Goal: Find contact information: Find contact information

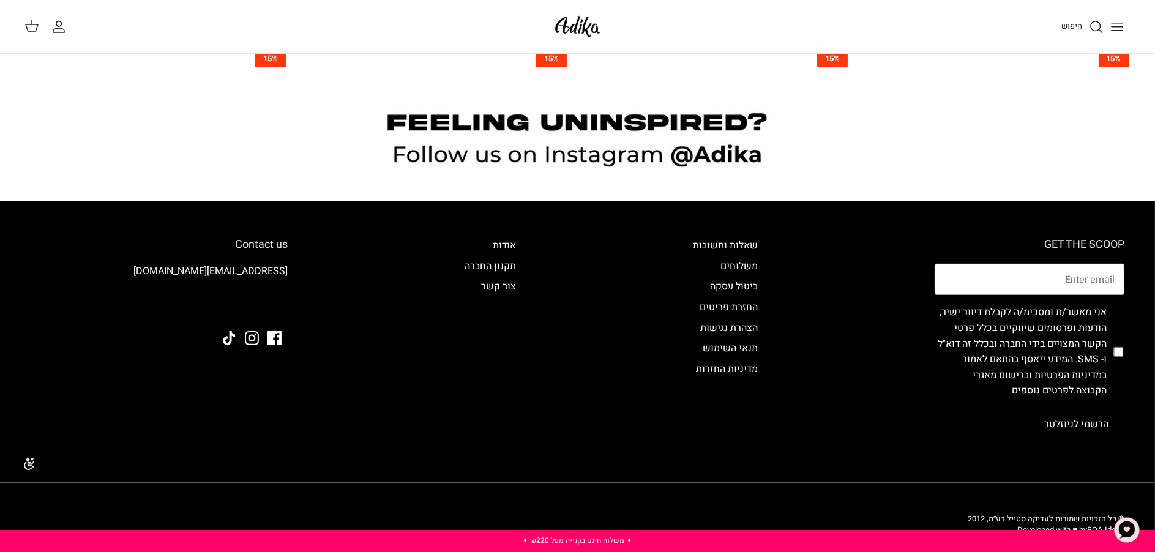
scroll to position [1356, 0]
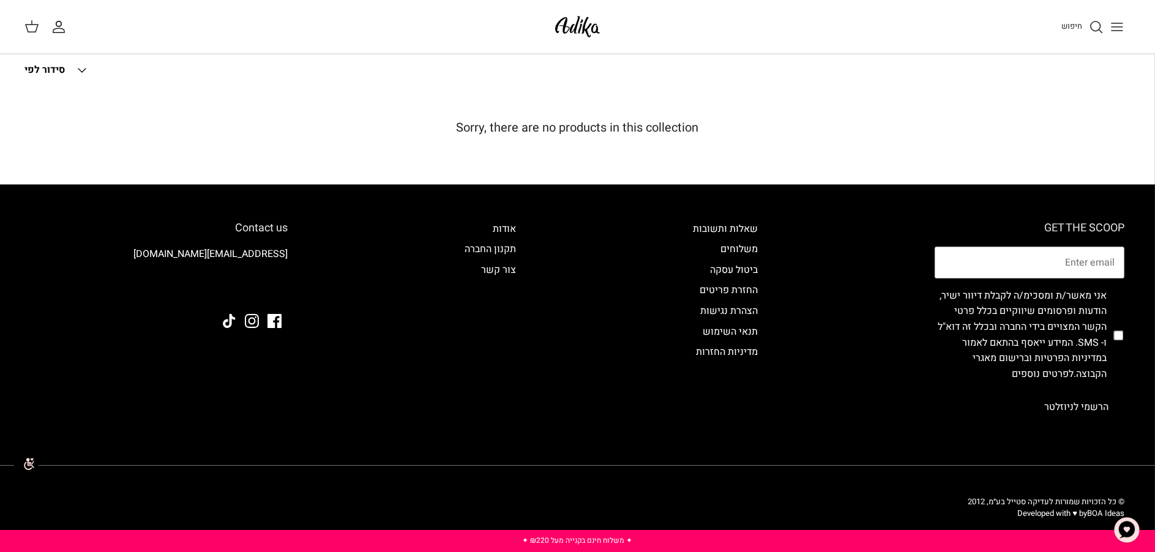
scroll to position [110, 0]
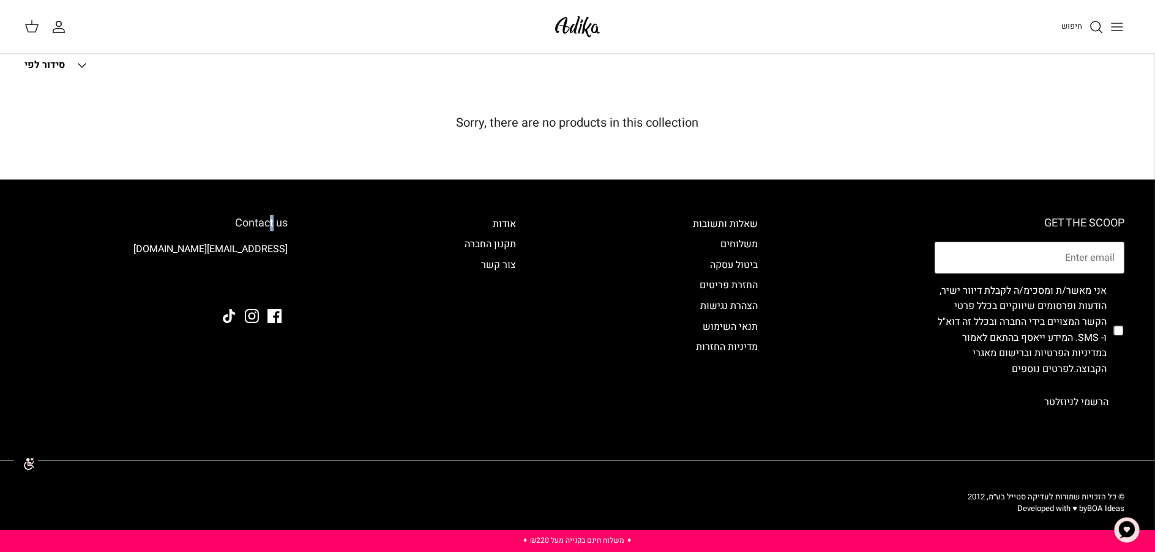
click at [271, 225] on h6 "Contact us" at bounding box center [159, 223] width 257 height 13
click at [269, 220] on h6 "Contact us" at bounding box center [159, 223] width 257 height 13
click at [504, 264] on link "צור קשר" at bounding box center [498, 265] width 35 height 15
